Goal: Transaction & Acquisition: Purchase product/service

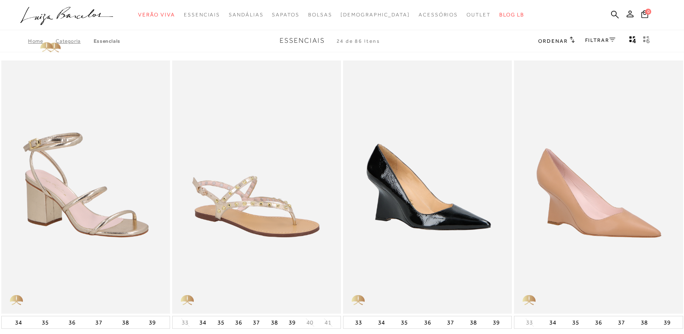
click at [34, 39] on link "Home" at bounding box center [42, 41] width 28 height 6
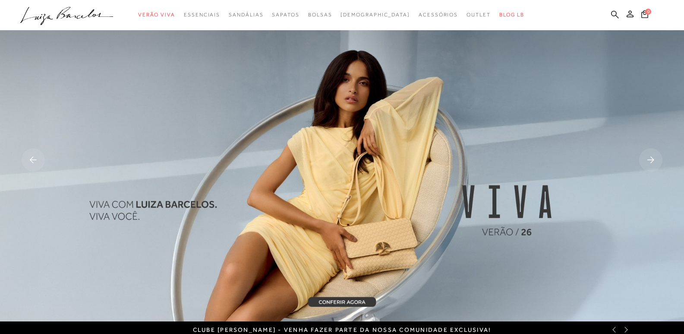
click at [615, 13] on icon at bounding box center [615, 14] width 8 height 8
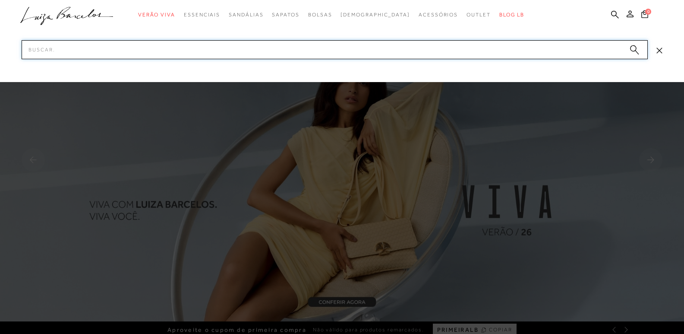
click at [249, 50] on input "Pesquisar" at bounding box center [335, 49] width 626 height 19
paste input "Bolsa Tiracolo [PERSON_NAME] Alça Corrente Lilás"
type input "Bolsa Tiracolo [PERSON_NAME] Alça Corrente Lilás"
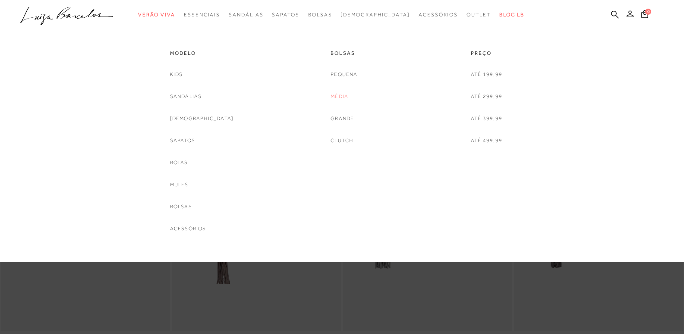
click at [336, 97] on link "Média" at bounding box center [340, 96] width 18 height 9
